Goal: Find specific page/section: Find specific page/section

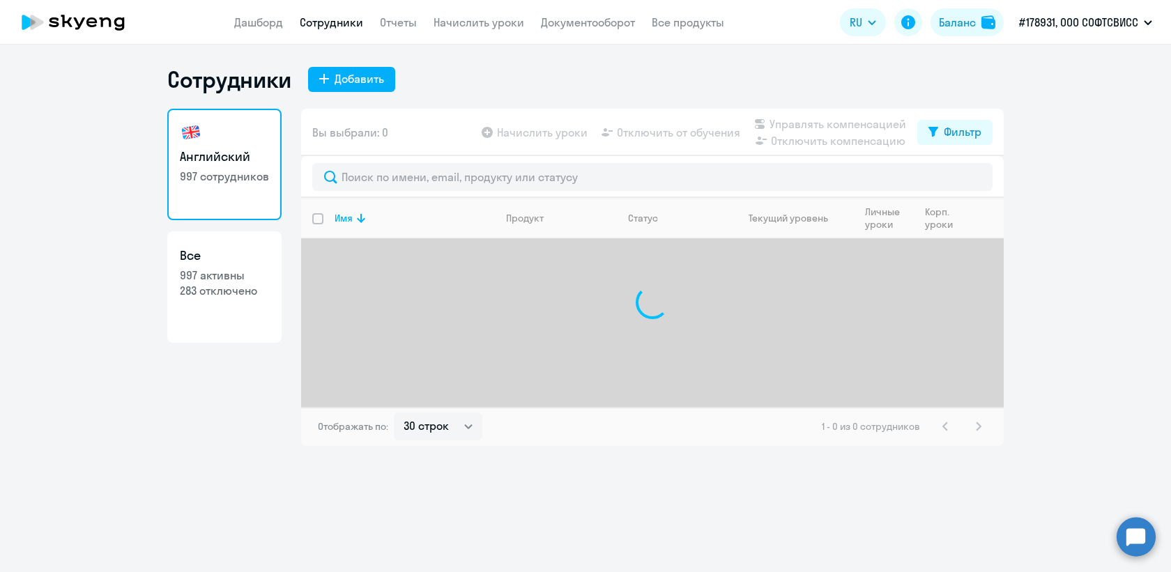
select select "30"
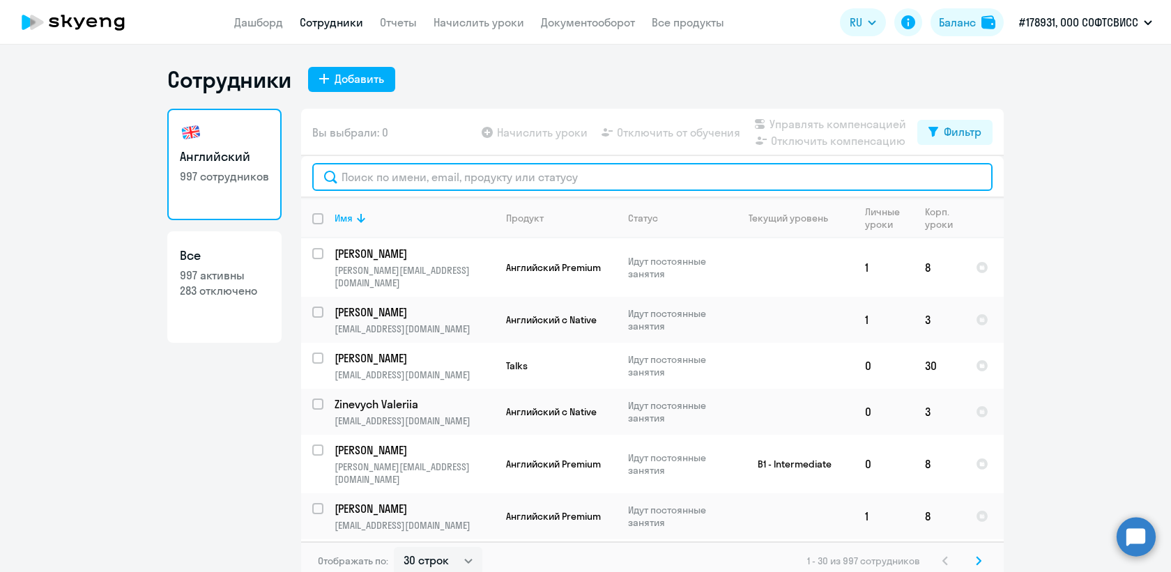
click at [533, 183] on input "text" at bounding box center [652, 177] width 681 height 28
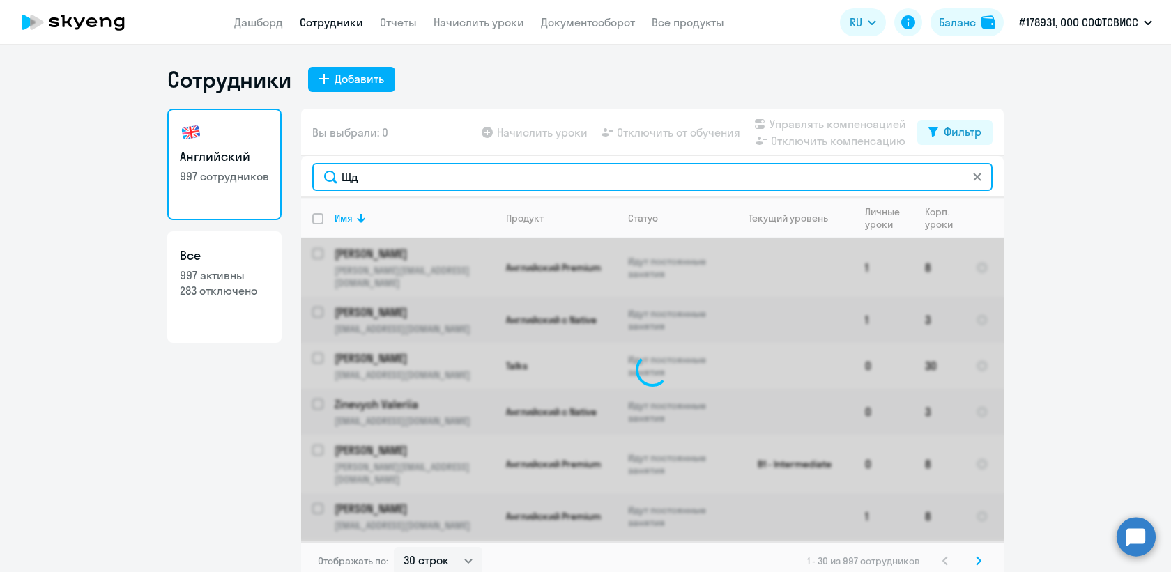
type input "Щ"
type input "[PERSON_NAME]"
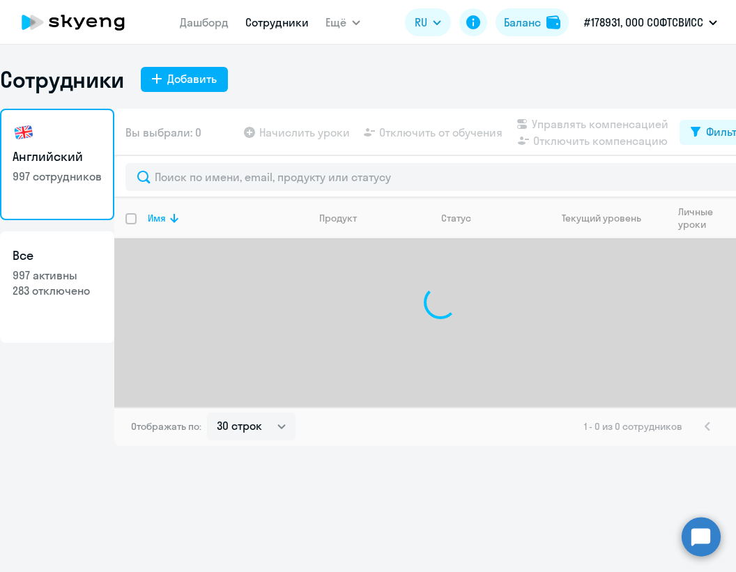
select select "30"
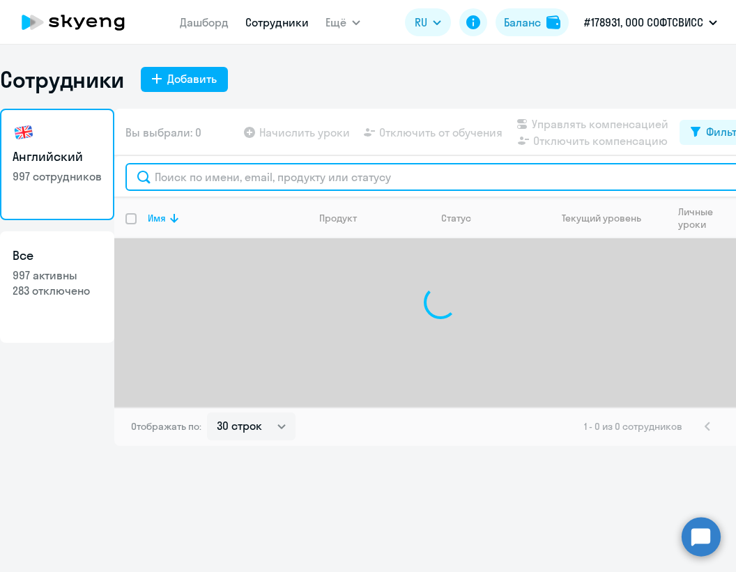
click at [396, 184] on input "text" at bounding box center [441, 177] width 630 height 28
type input "[PERSON_NAME]"
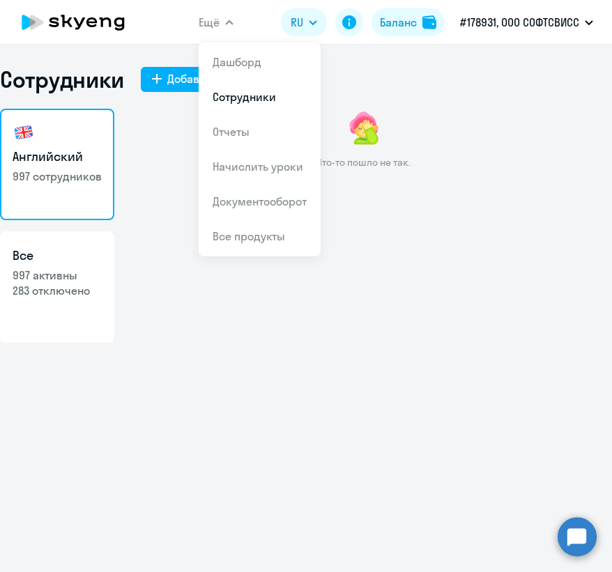
click at [446, 239] on div "Что-то пошло не так." at bounding box center [363, 255] width 498 height 293
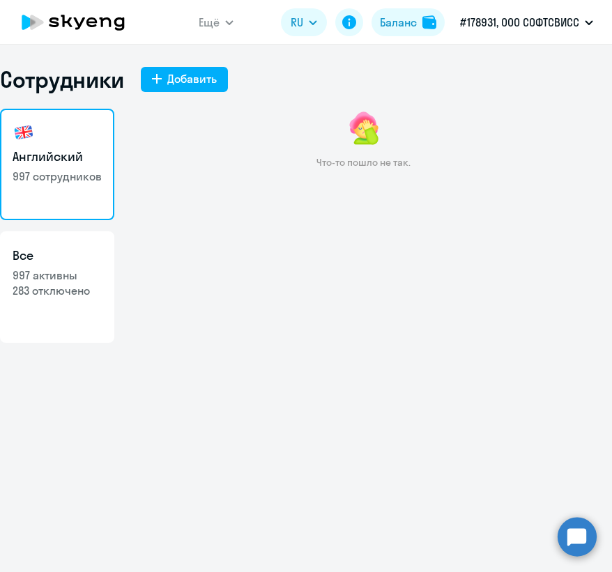
click at [22, 165] on h3 "Английский" at bounding box center [57, 157] width 89 height 18
